Goal: Information Seeking & Learning: Learn about a topic

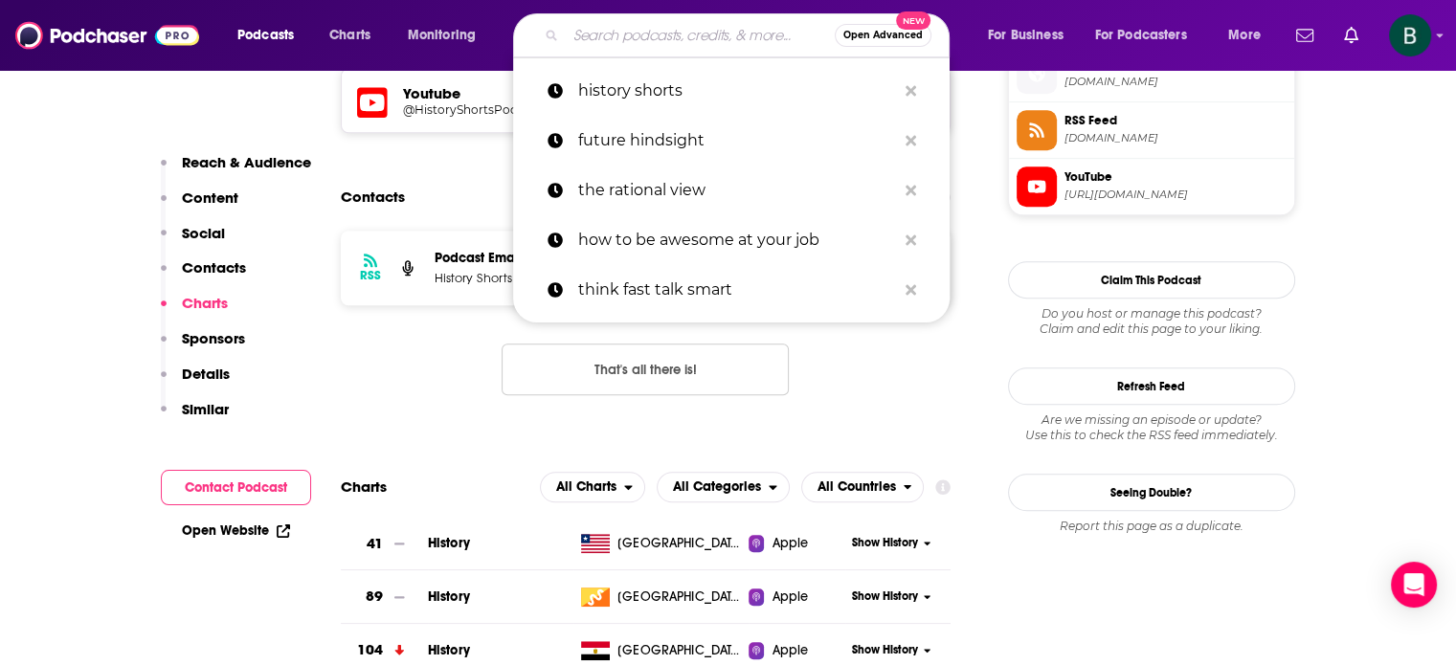
click at [605, 27] on input "Search podcasts, credits, & more..." at bounding box center [700, 35] width 269 height 31
type input "Analyzing Healthcare Podcast"
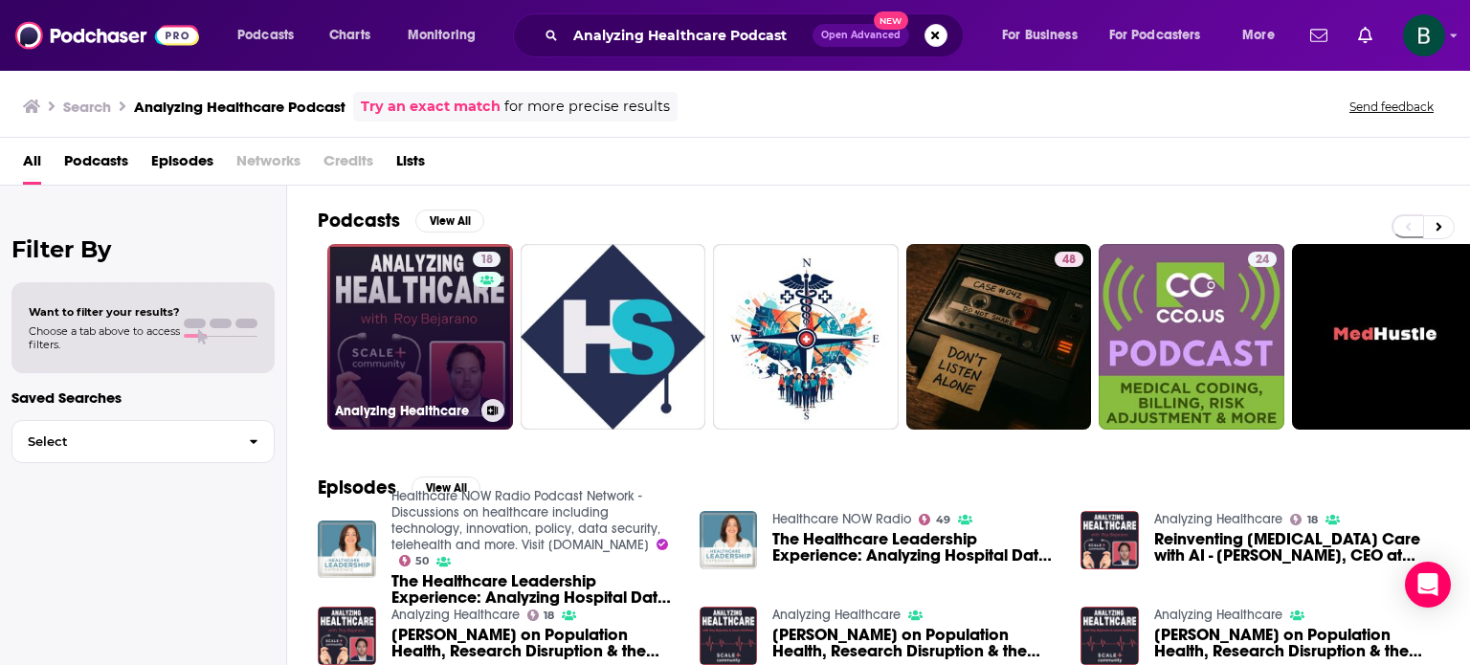
click at [388, 347] on link "18 Analyzing Healthcare" at bounding box center [420, 337] width 186 height 186
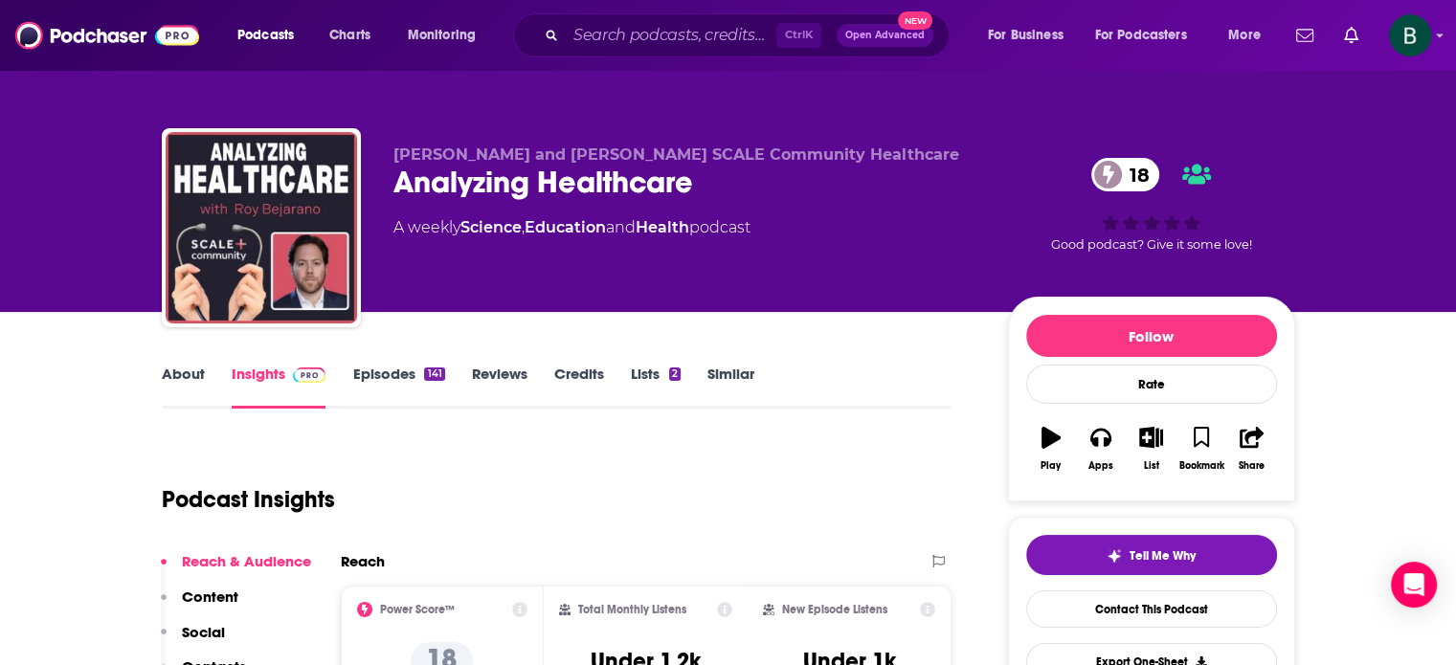
click at [188, 374] on link "About" at bounding box center [183, 387] width 43 height 44
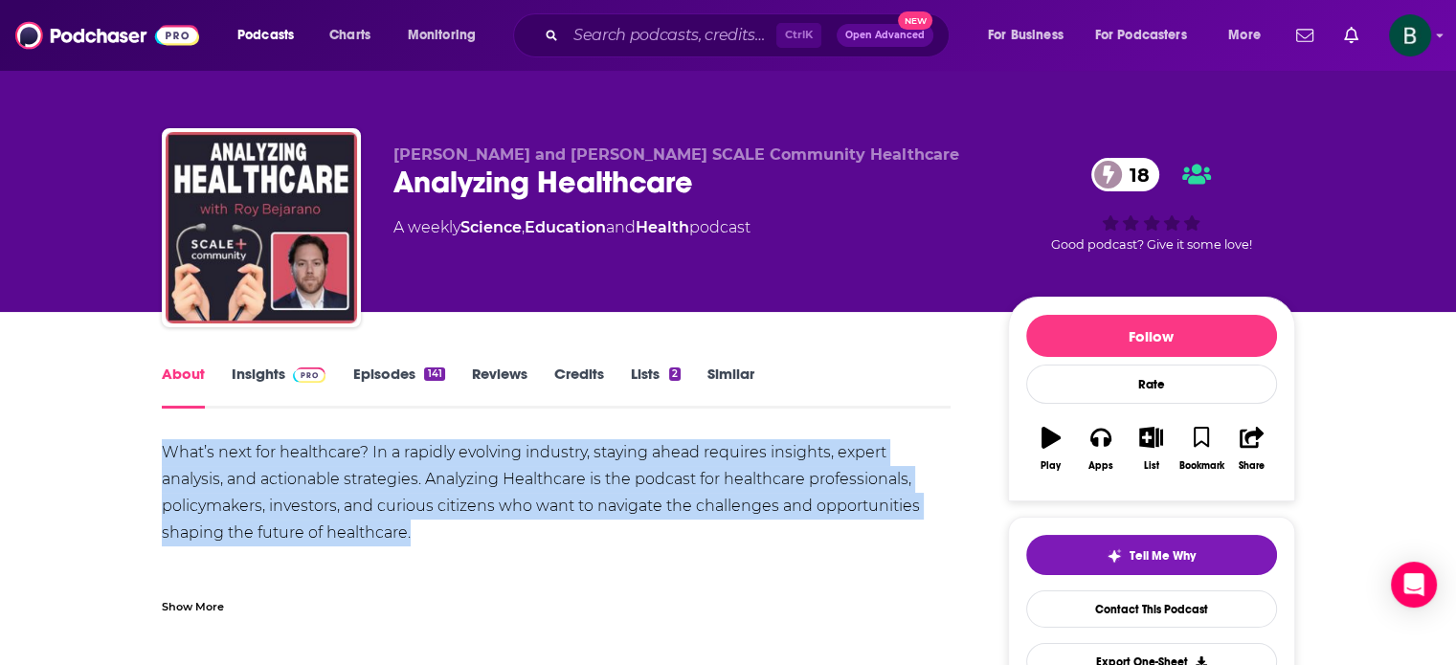
drag, startPoint x: 433, startPoint y: 537, endPoint x: 160, endPoint y: 459, distance: 283.6
copy div "What’s next for healthcare? In a rapidly evolving industry, staying ahead requi…"
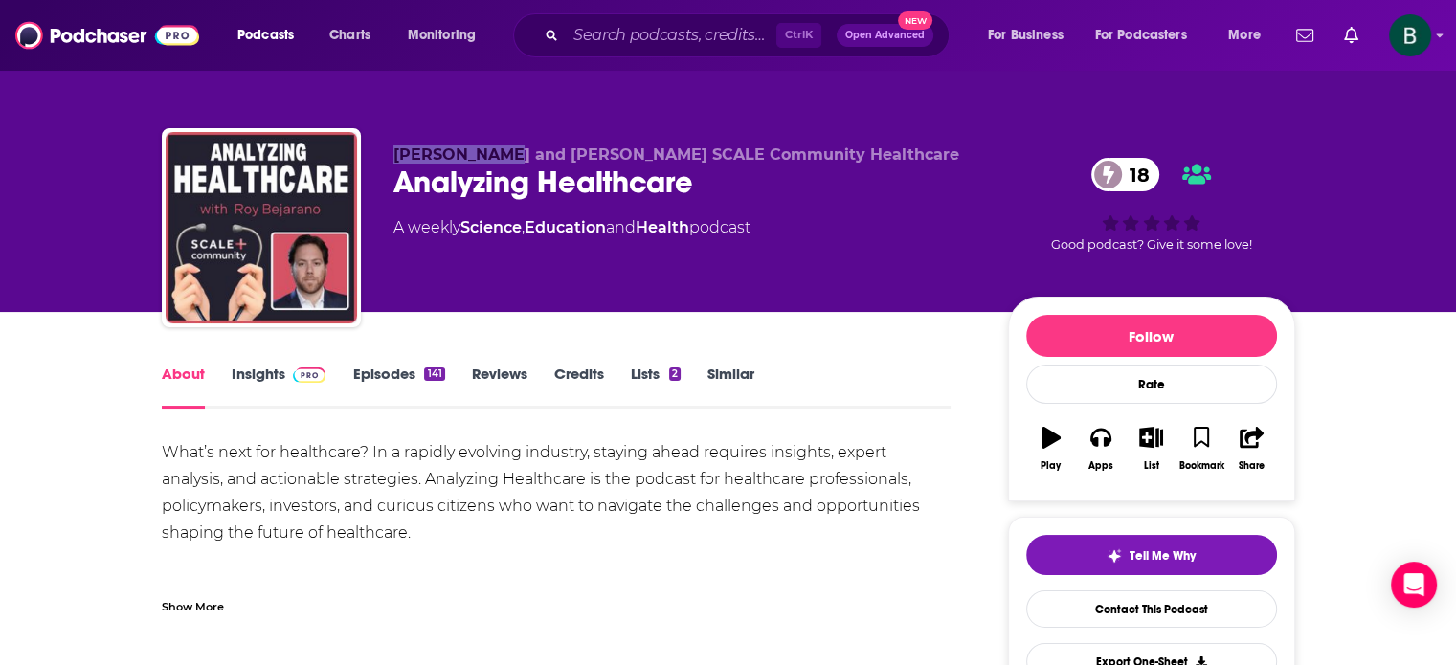
drag, startPoint x: 501, startPoint y: 152, endPoint x: 395, endPoint y: 151, distance: 105.3
click at [395, 151] on span "[PERSON_NAME] and [PERSON_NAME] SCALE Community Healthcare" at bounding box center [676, 154] width 566 height 18
copy span "[PERSON_NAME]"
